Goal: Transaction & Acquisition: Purchase product/service

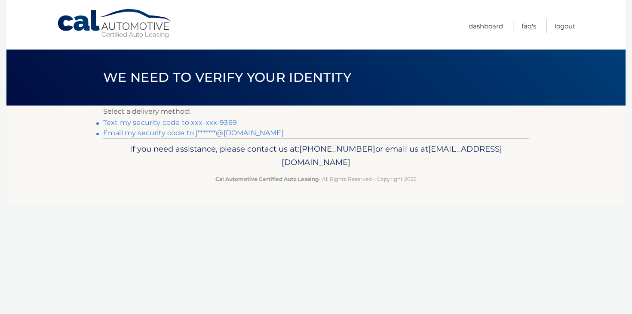
click at [222, 121] on link "Text my security code to xxx-xxx-9369" at bounding box center [170, 122] width 134 height 8
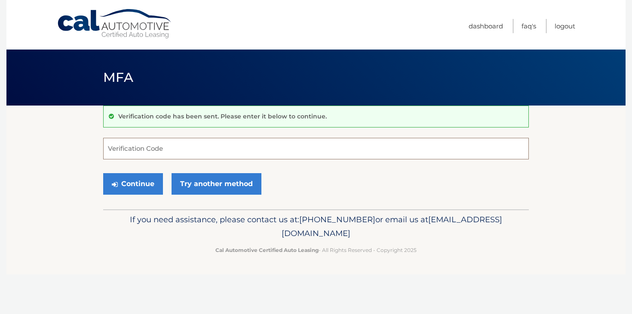
click at [209, 149] on input "Verification Code" at bounding box center [316, 149] width 426 height 22
type input "197947"
click at [103, 173] on button "Continue" at bounding box center [133, 184] width 60 height 22
click at [117, 182] on icon "submit" at bounding box center [115, 184] width 6 height 7
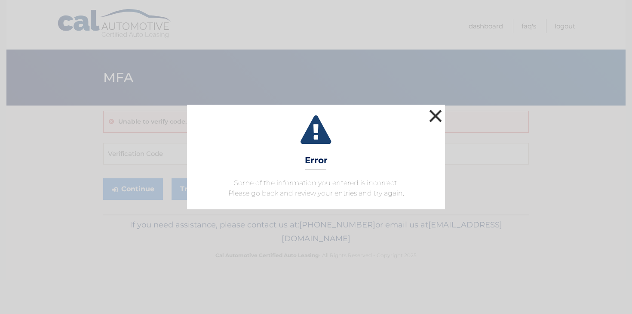
click at [438, 115] on button "×" at bounding box center [435, 115] width 17 height 17
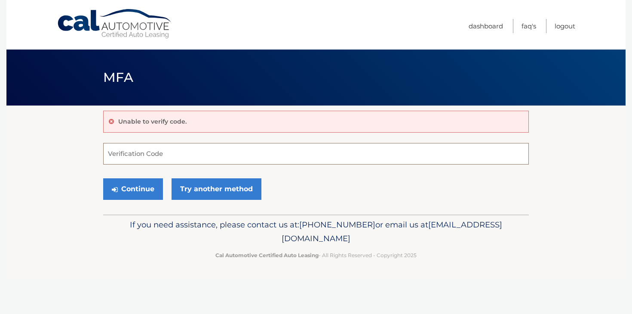
click at [205, 152] on input "Verification Code" at bounding box center [316, 154] width 426 height 22
type input "197947"
click at [143, 193] on button "Continue" at bounding box center [133, 189] width 60 height 22
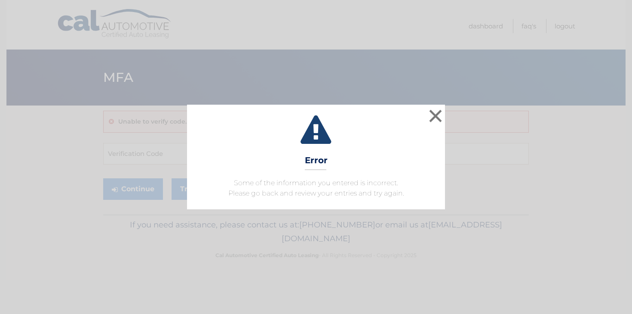
click at [426, 122] on icon at bounding box center [316, 130] width 237 height 31
click at [429, 115] on button "×" at bounding box center [435, 115] width 17 height 17
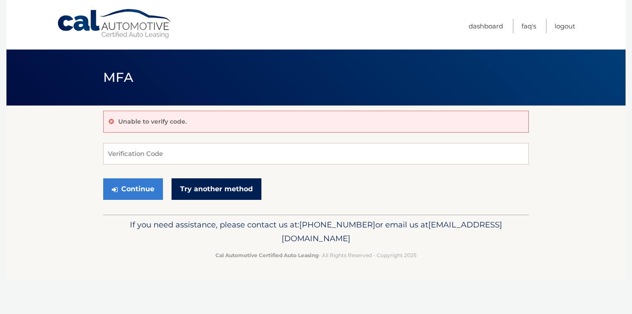
click at [242, 183] on link "Try another method" at bounding box center [217, 189] width 90 height 22
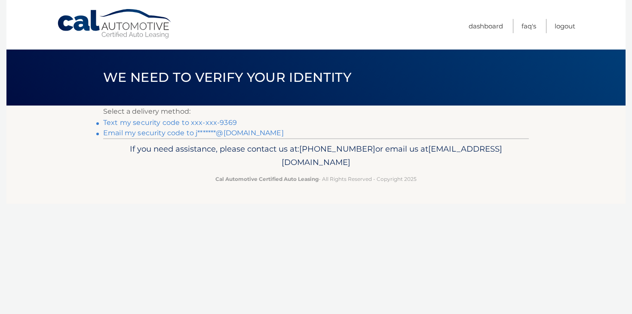
click at [206, 132] on link "Email my security code to j*******@icloud.com" at bounding box center [193, 133] width 181 height 8
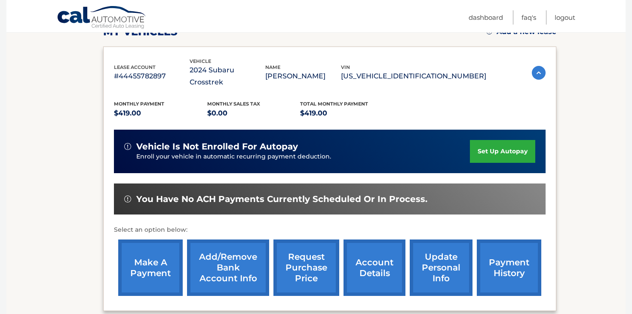
scroll to position [160, 0]
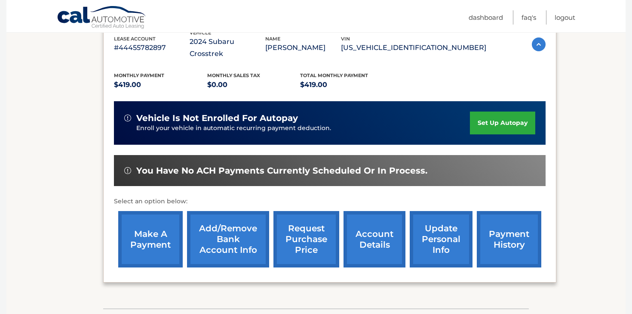
click at [141, 221] on link "make a payment" at bounding box center [150, 239] width 65 height 56
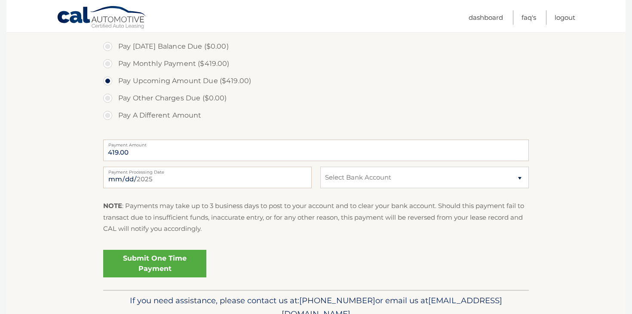
scroll to position [270, 0]
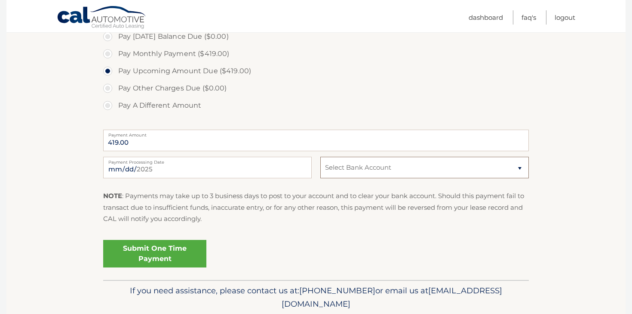
click at [366, 168] on select "Select Bank Account Checking CITIBANK NA *****0705 Savings JOVIA FINANCIAL FEDE…" at bounding box center [424, 168] width 209 height 22
select select "YzhjZWE2ZjItOTFiZC00OTY0LWIwYjQtNTk3OWVhZjVlMjE4"
click at [320, 157] on select "Select Bank Account Checking CITIBANK NA *****0705 Savings JOVIA FINANCIAL FEDE…" at bounding box center [424, 168] width 209 height 22
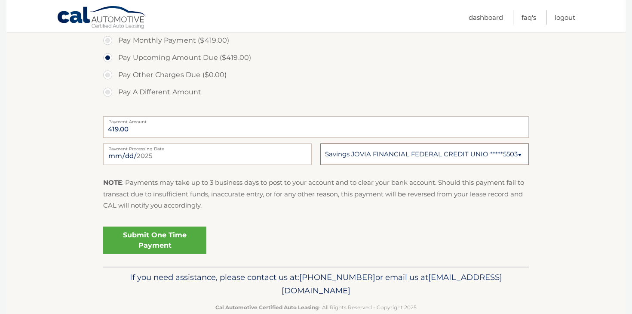
scroll to position [283, 0]
click at [174, 242] on link "Submit One Time Payment" at bounding box center [154, 240] width 103 height 28
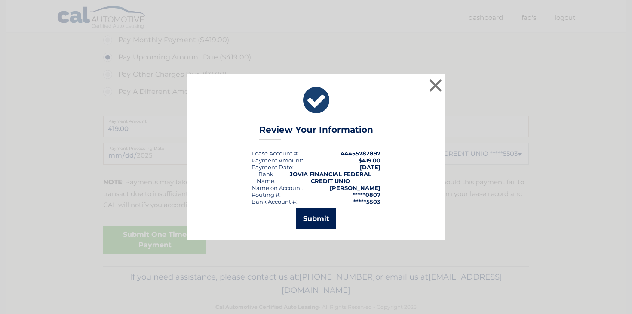
click at [318, 224] on button "Submit" at bounding box center [316, 218] width 40 height 21
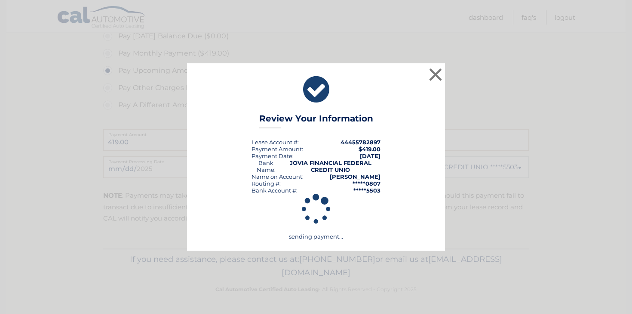
scroll to position [270, 0]
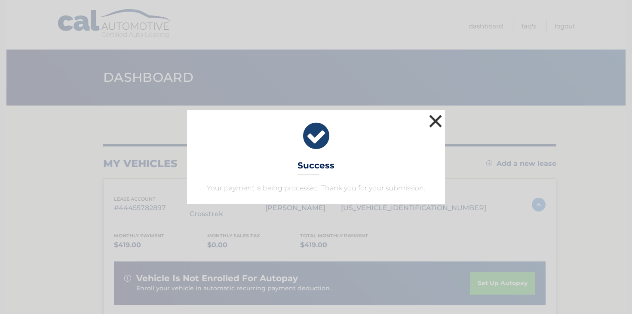
click at [440, 125] on button "×" at bounding box center [435, 120] width 17 height 17
